Goal: Task Accomplishment & Management: Use online tool/utility

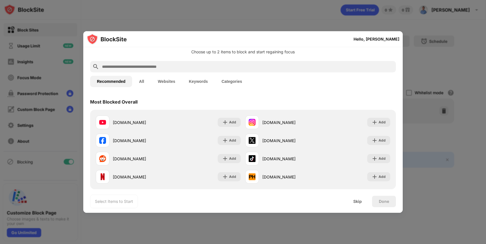
scroll to position [14, 0]
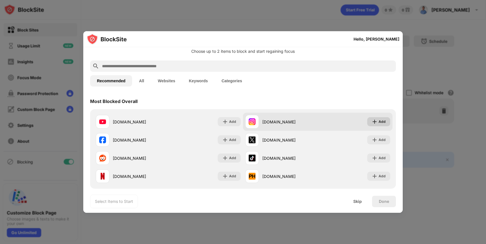
click at [379, 123] on div "Add" at bounding box center [381, 122] width 7 height 6
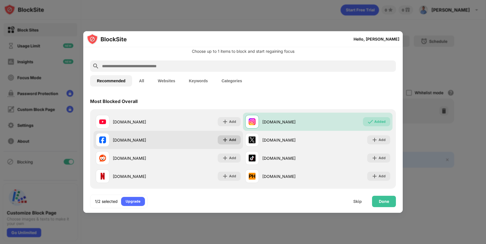
click at [226, 142] on img at bounding box center [225, 140] width 6 height 6
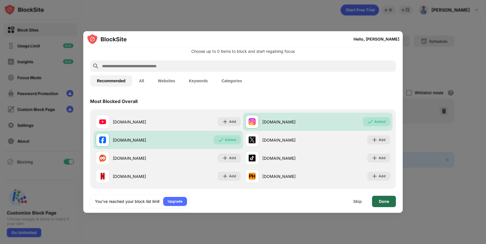
click at [386, 203] on div "Done" at bounding box center [384, 201] width 10 height 5
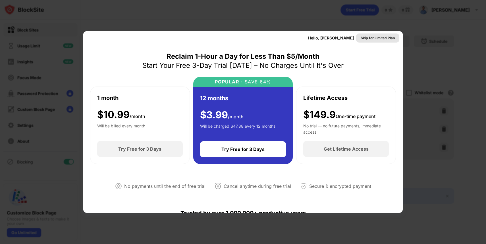
click at [370, 37] on div "Skip for Limited Plan" at bounding box center [378, 38] width 34 height 6
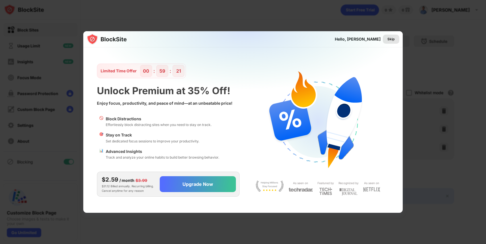
click at [390, 40] on div "Skip" at bounding box center [390, 39] width 7 height 6
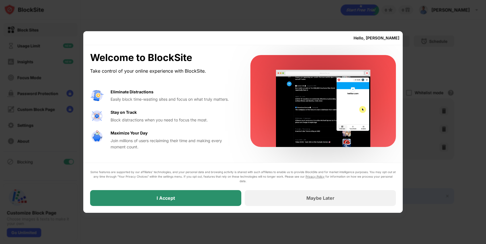
click at [193, 197] on div "I Accept" at bounding box center [165, 198] width 151 height 16
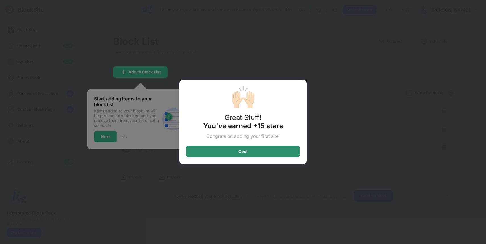
click at [249, 150] on div "Cool" at bounding box center [243, 151] width 114 height 11
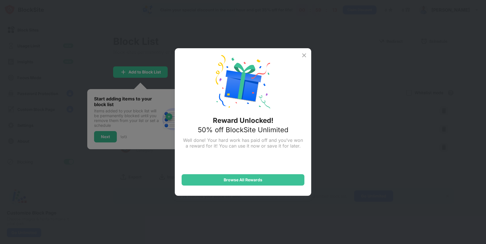
click at [303, 57] on img at bounding box center [304, 55] width 7 height 7
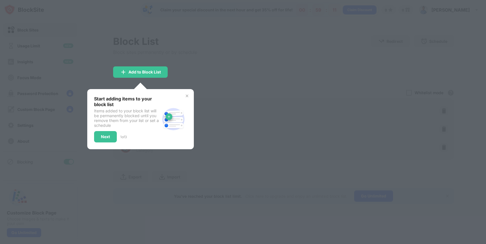
click at [188, 96] on img at bounding box center [187, 96] width 5 height 5
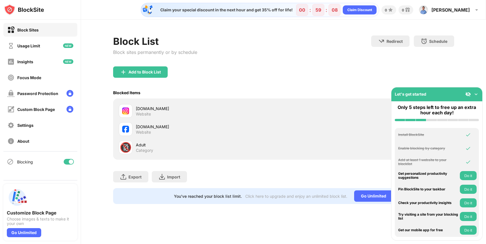
click at [478, 96] on img at bounding box center [476, 94] width 6 height 6
